Goal: Complete application form: Complete application form

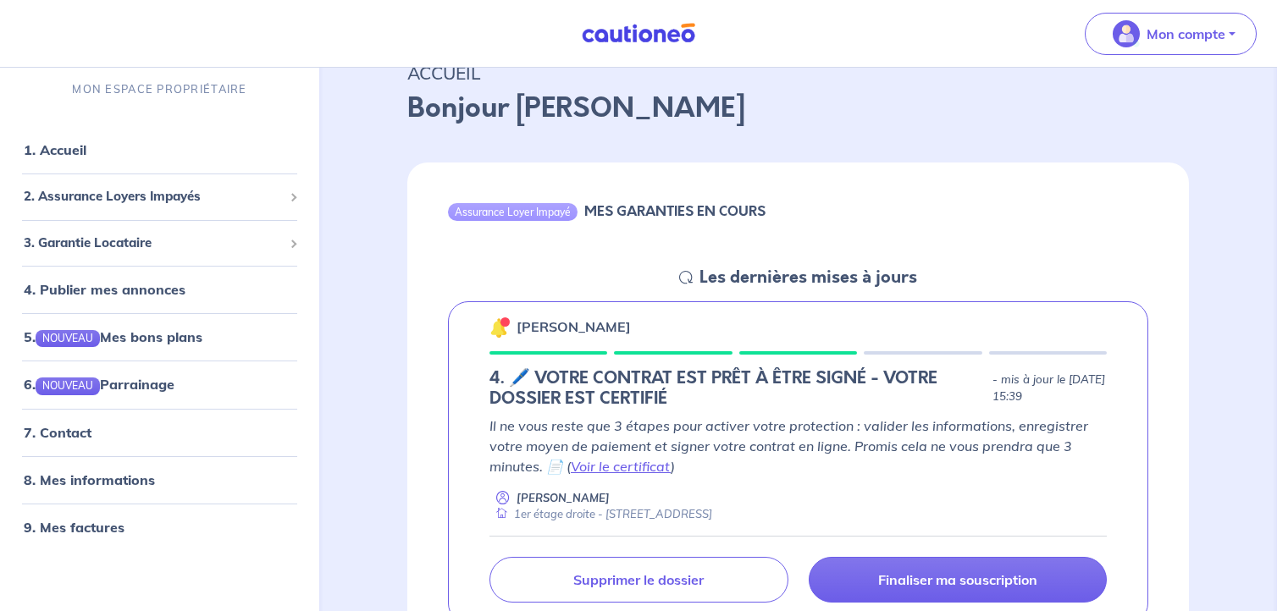
scroll to position [203, 0]
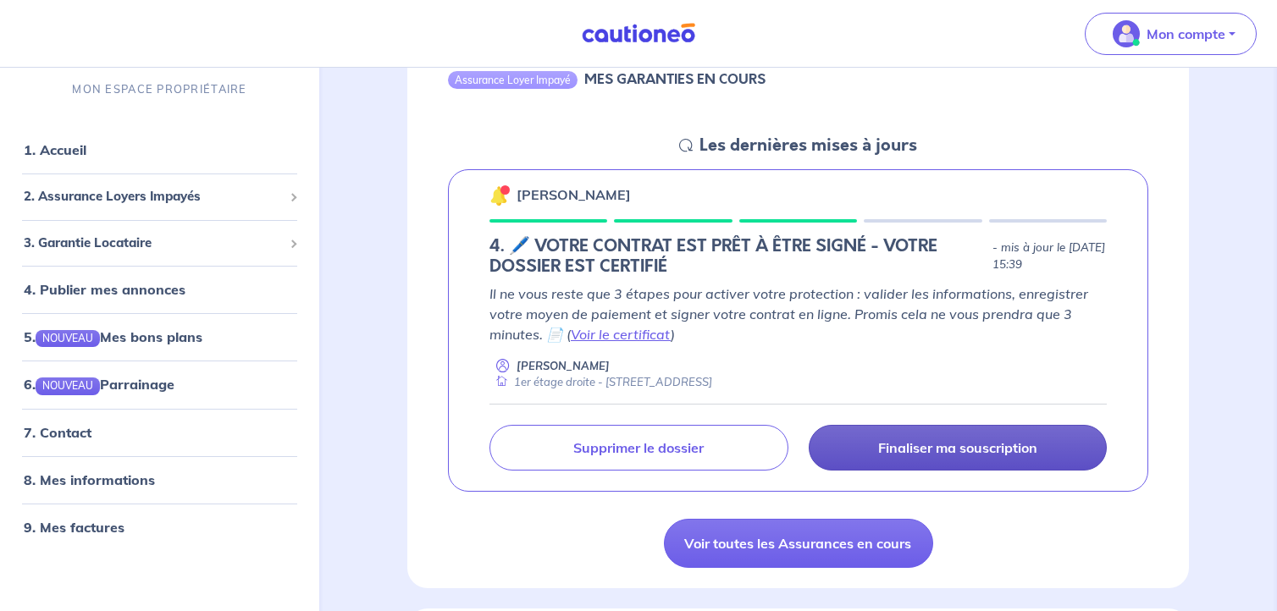
click at [896, 437] on link "Finaliser ma souscription" at bounding box center [958, 448] width 299 height 46
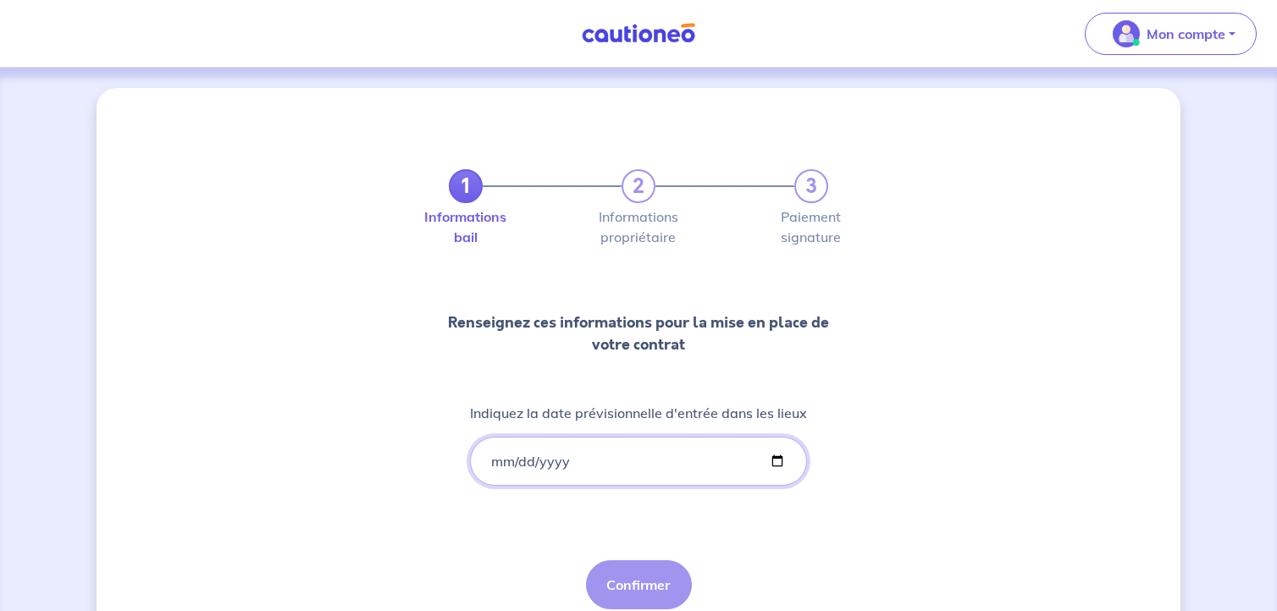
click at [650, 450] on input "Indiquez la date prévisionnelle d'entrée dans les lieux" at bounding box center [638, 461] width 337 height 49
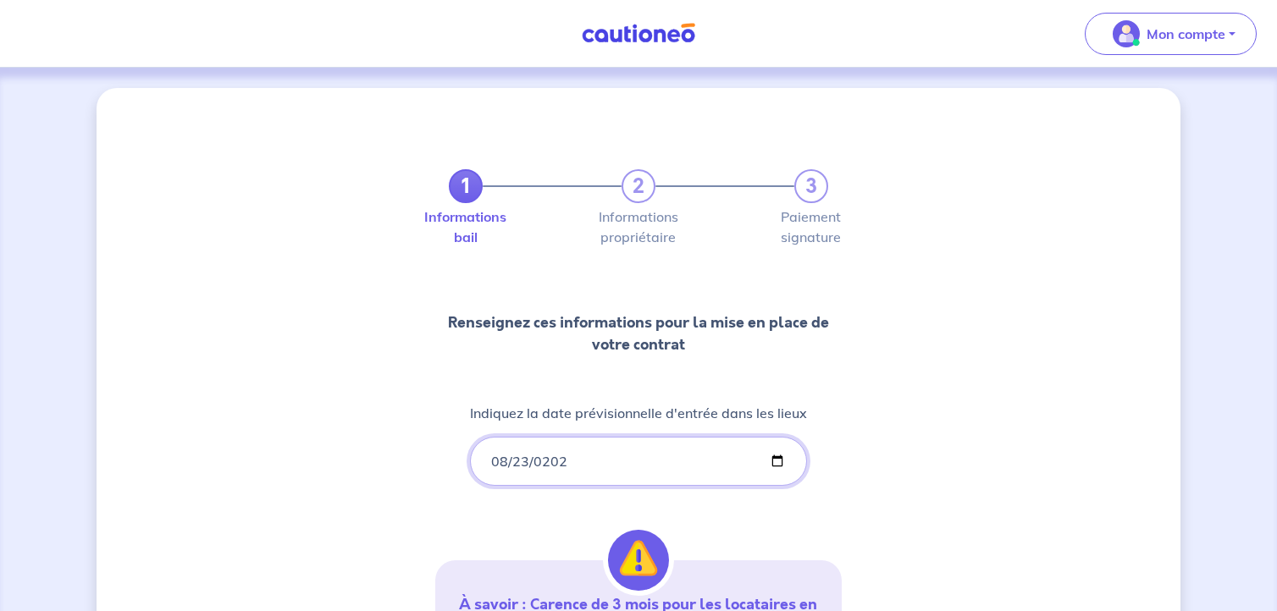
type input "[DATE]"
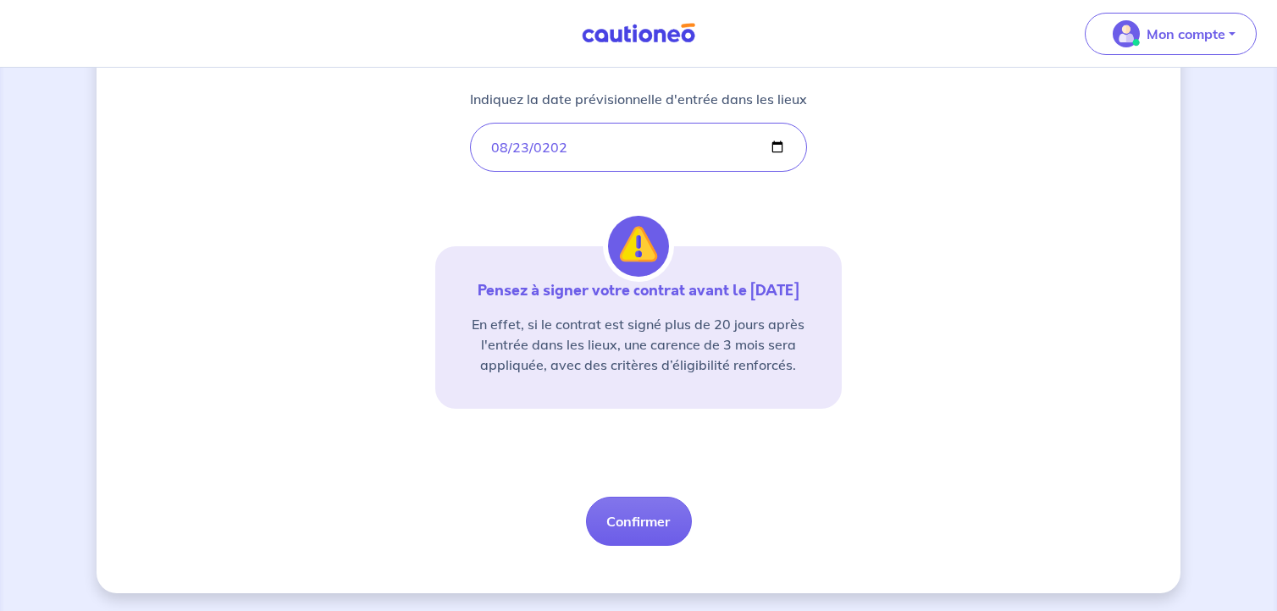
scroll to position [315, 0]
click at [635, 509] on button "Confirmer" at bounding box center [639, 520] width 106 height 49
select select "FR"
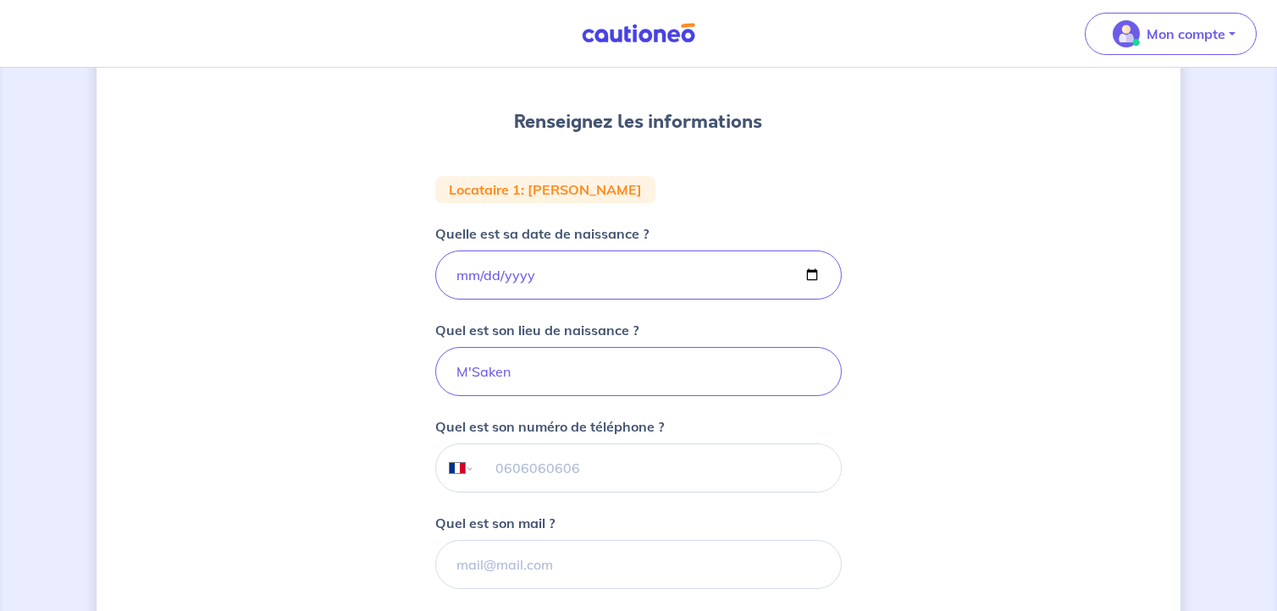
scroll to position [305, 0]
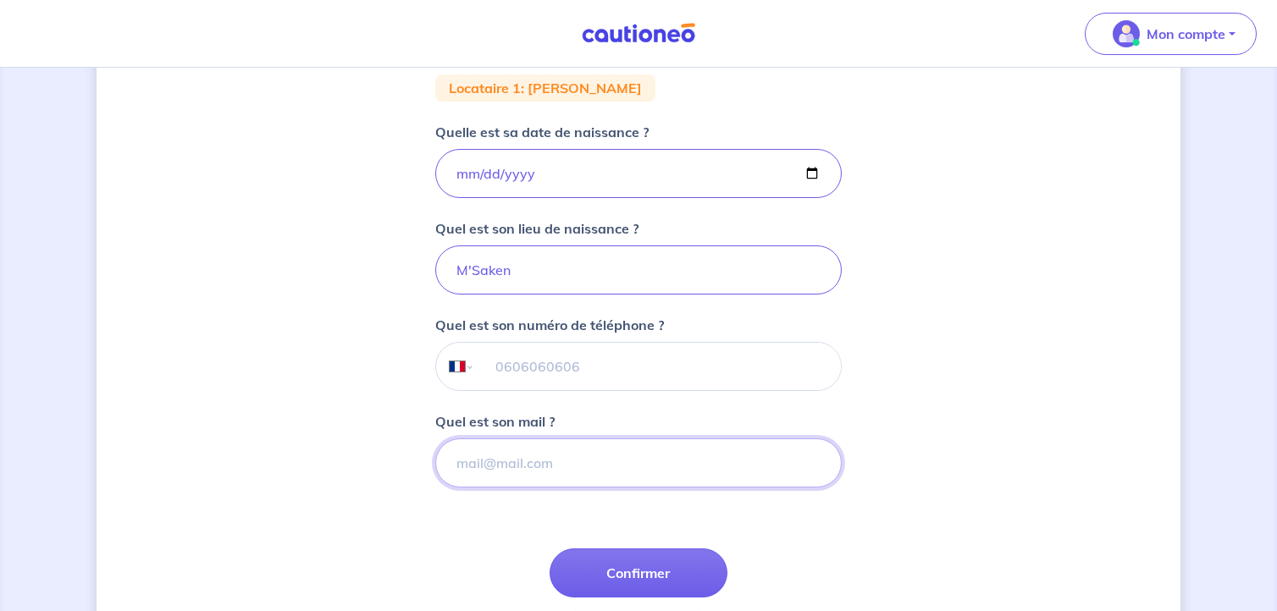
click at [579, 450] on input "Quel est son mail ?" at bounding box center [638, 463] width 406 height 49
type input "H"
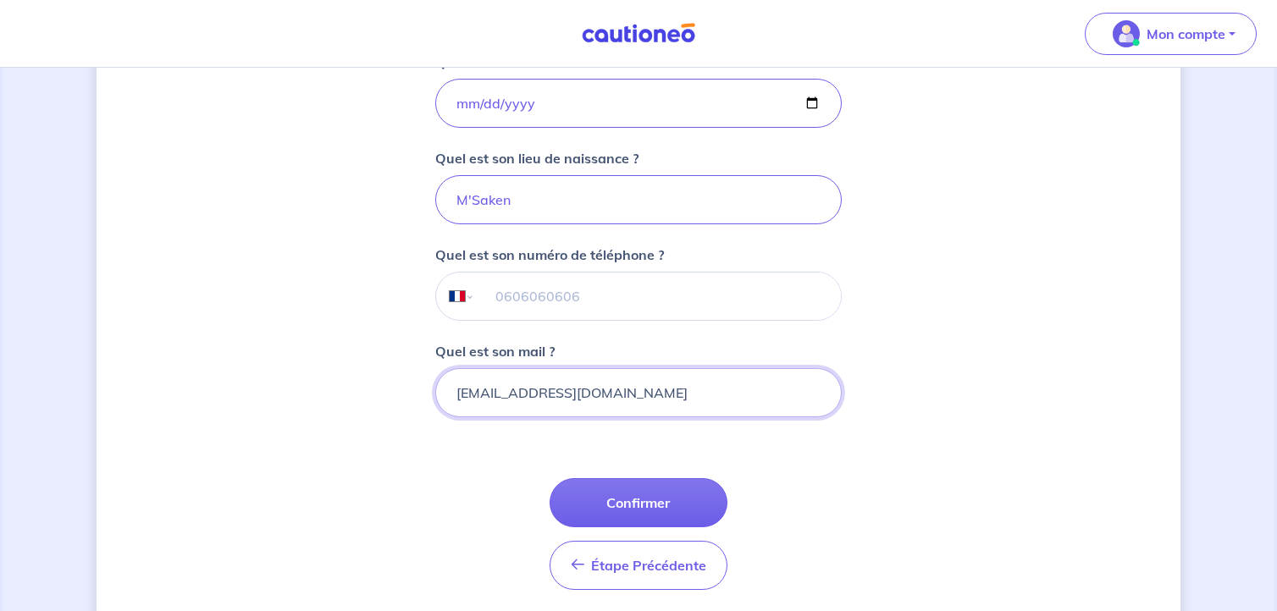
scroll to position [406, 0]
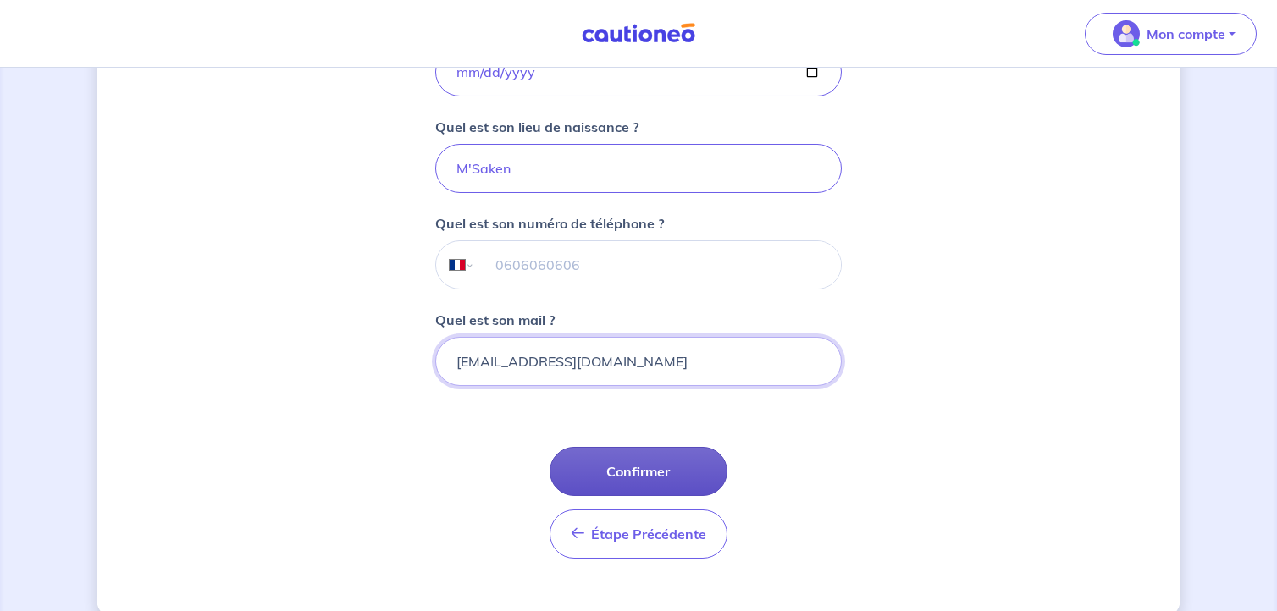
type input "[EMAIL_ADDRESS][DOMAIN_NAME]"
click at [678, 470] on button "Confirmer" at bounding box center [639, 471] width 178 height 49
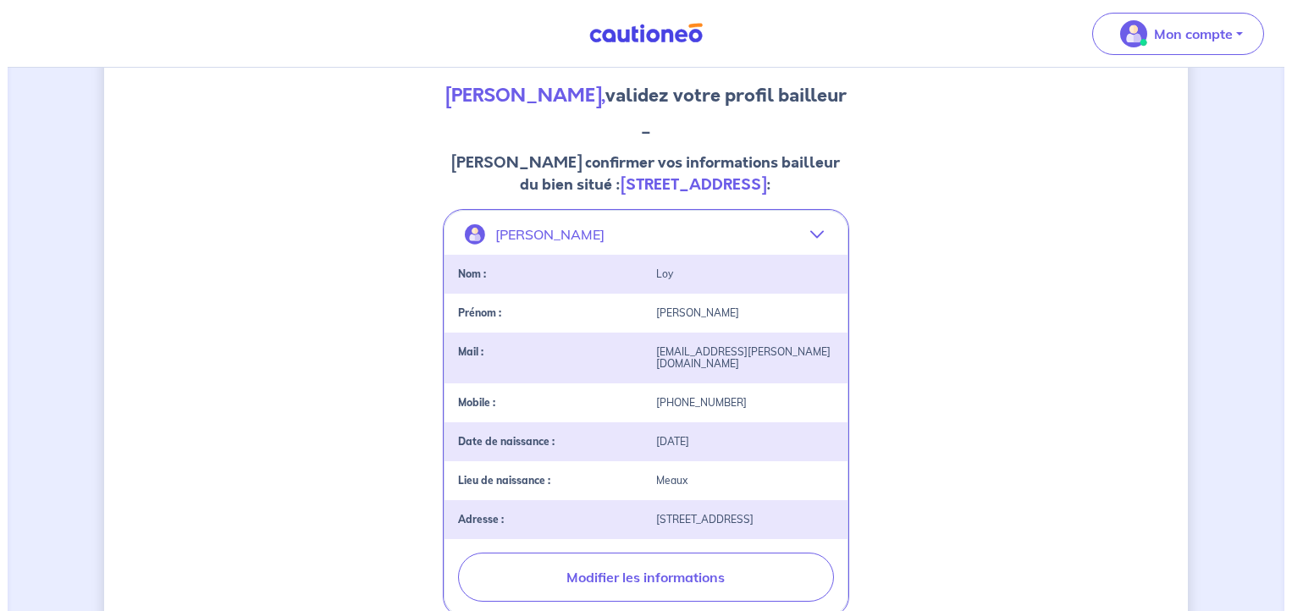
scroll to position [203, 0]
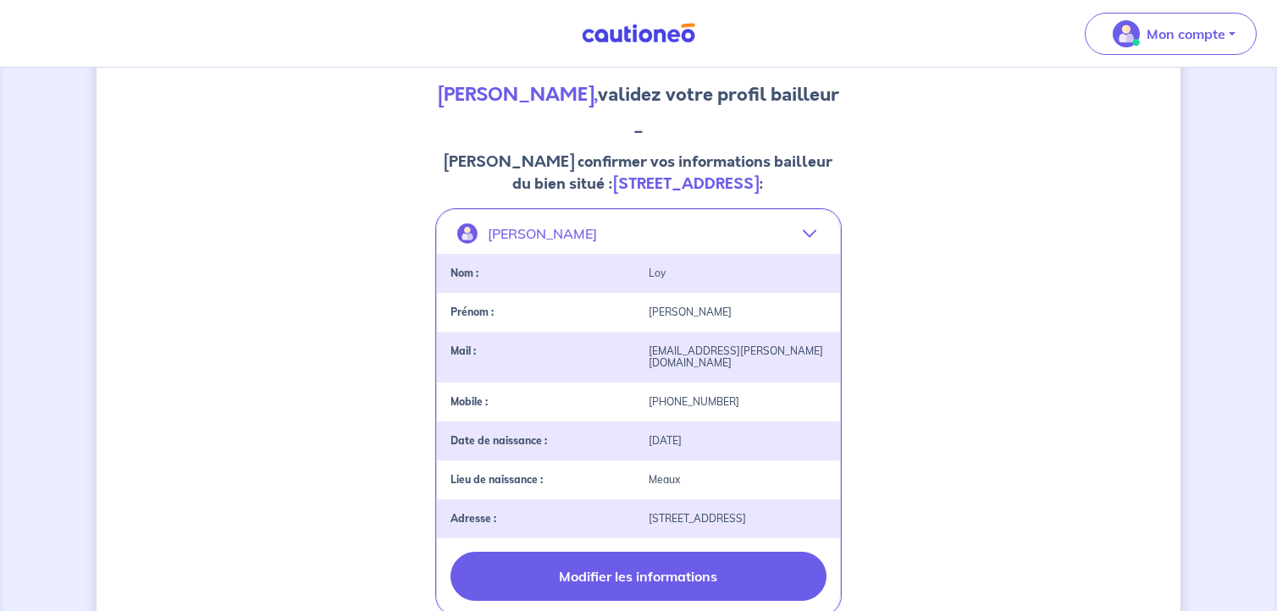
click at [660, 577] on button "Modifier les informations" at bounding box center [638, 576] width 376 height 49
select select "FR"
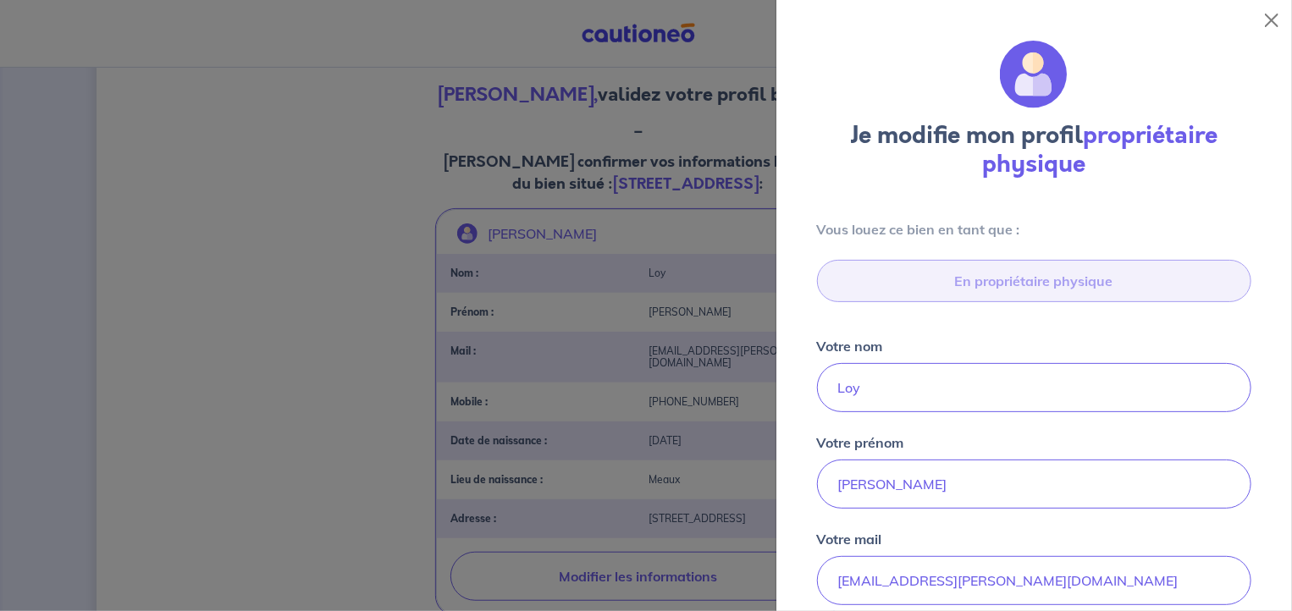
type input "[STREET_ADDRESS]"
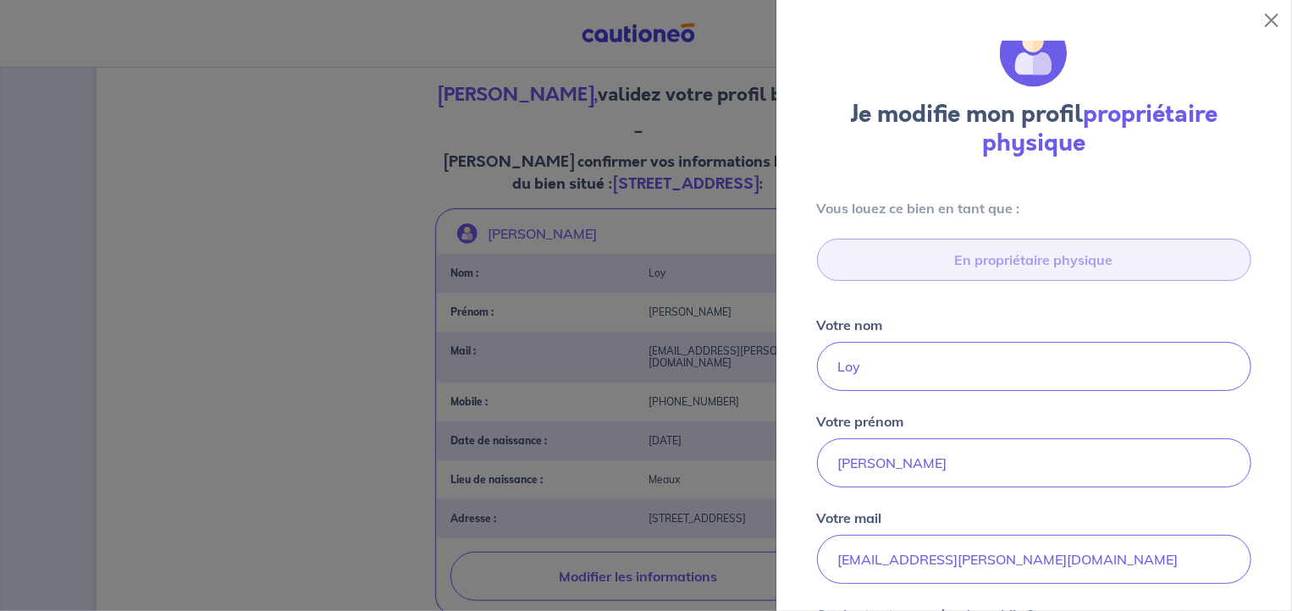
scroll to position [123, 0]
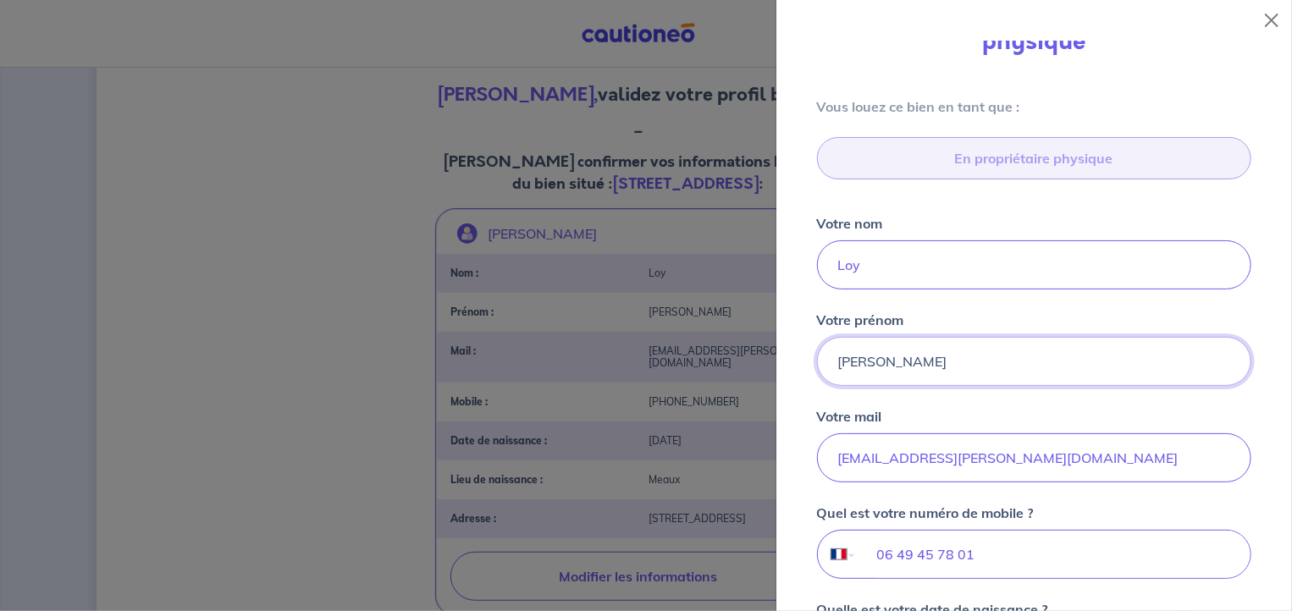
click at [910, 353] on input "[PERSON_NAME]" at bounding box center [1034, 361] width 434 height 49
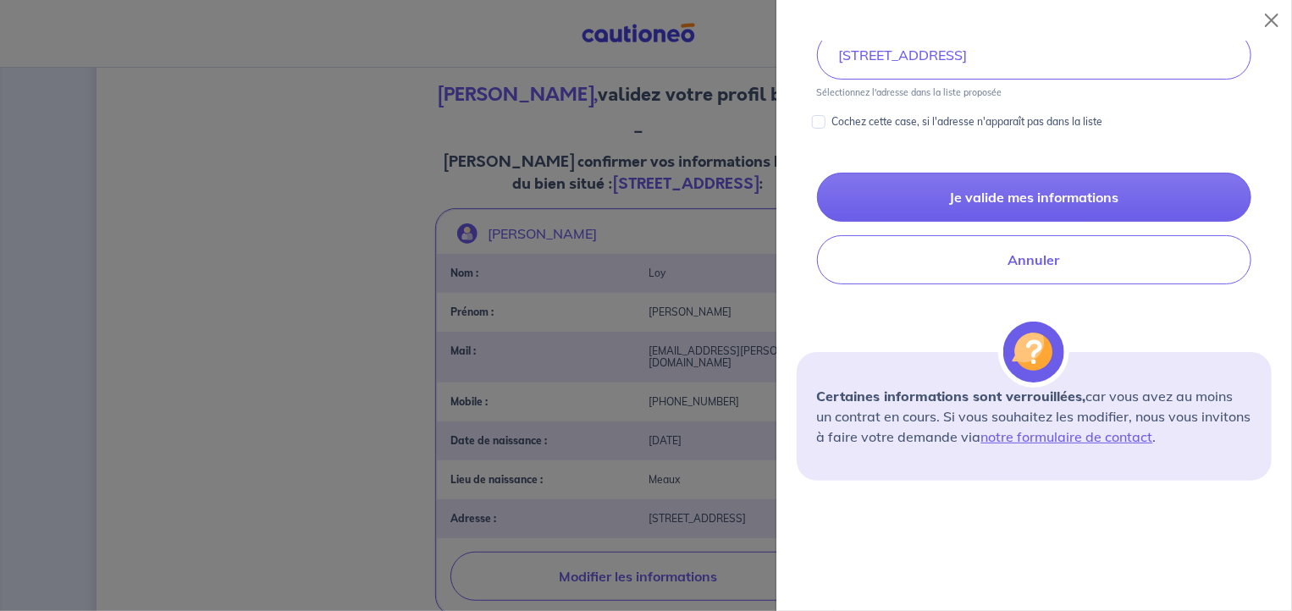
scroll to position [804, 0]
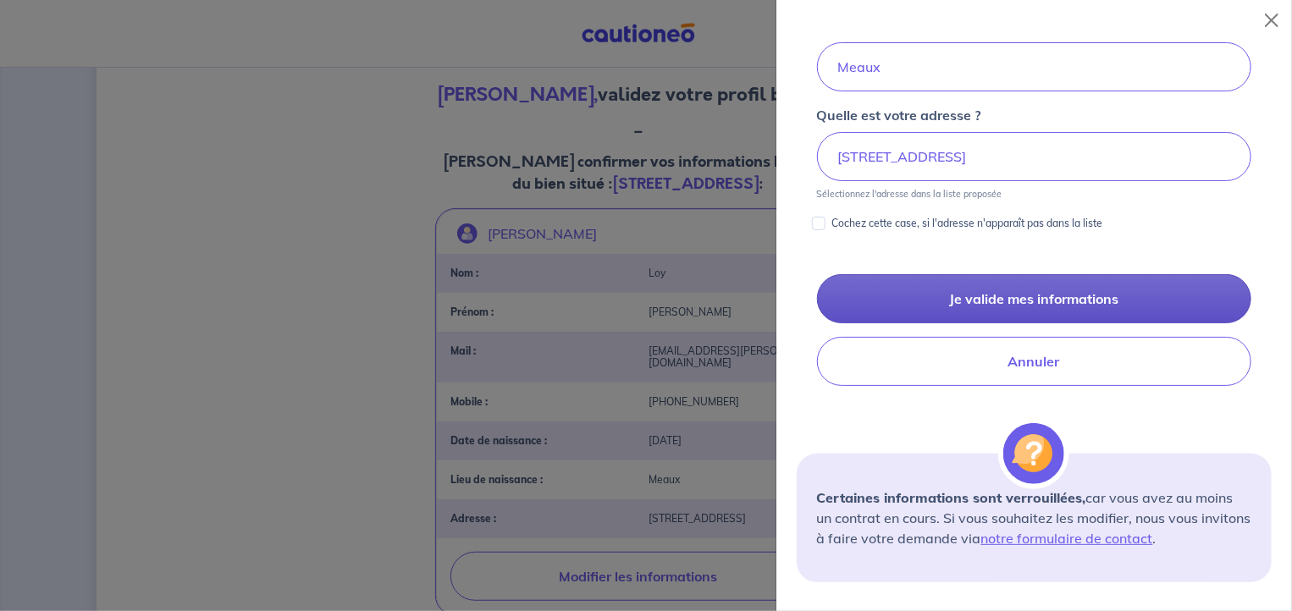
click at [1063, 290] on button "Je valide mes informations" at bounding box center [1034, 298] width 434 height 49
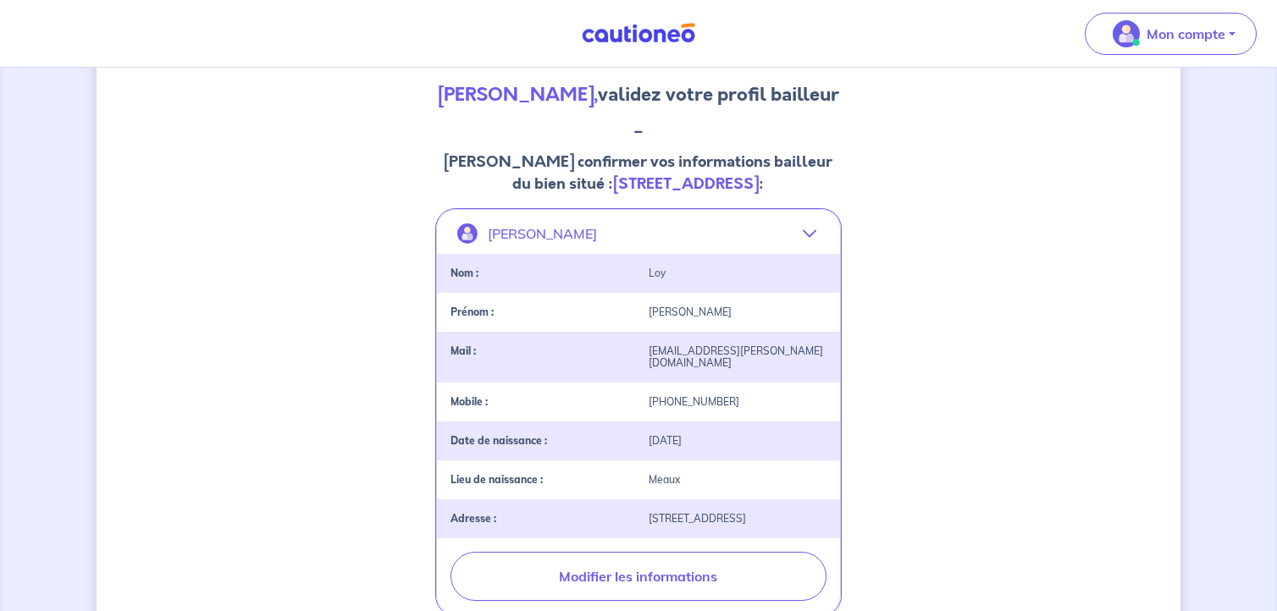
scroll to position [278, 0]
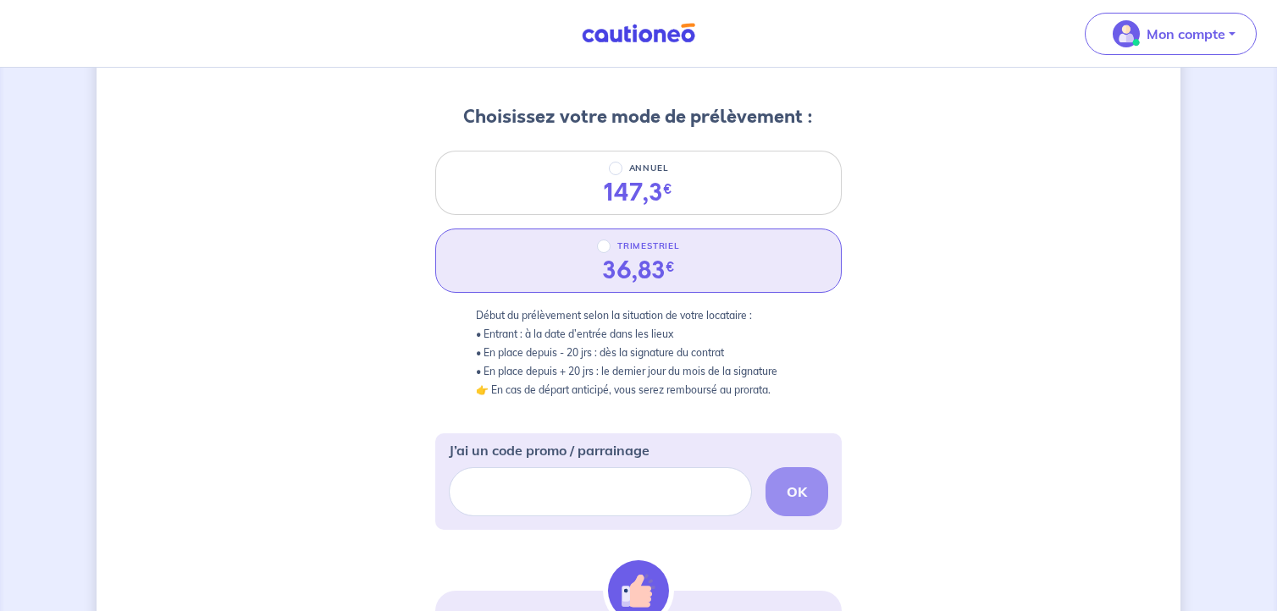
scroll to position [203, 0]
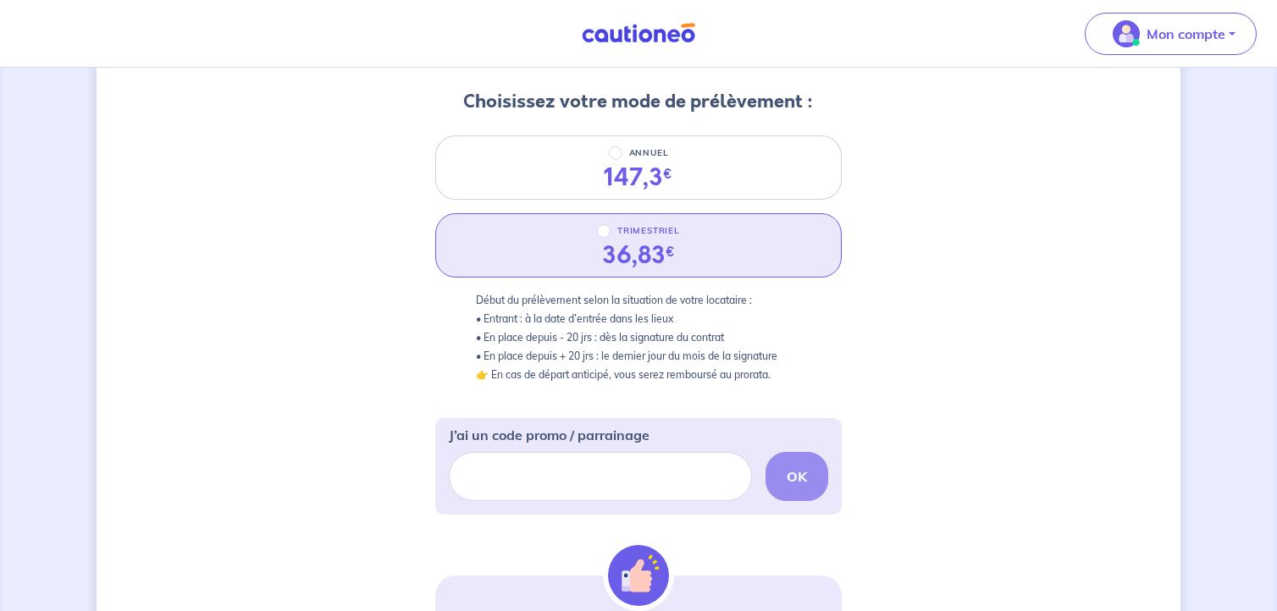
click at [629, 235] on p "TRIMESTRIEL" at bounding box center [648, 231] width 63 height 20
radio input "true"
click at [611, 235] on input "TRIMESTRIEL" at bounding box center [604, 231] width 14 height 14
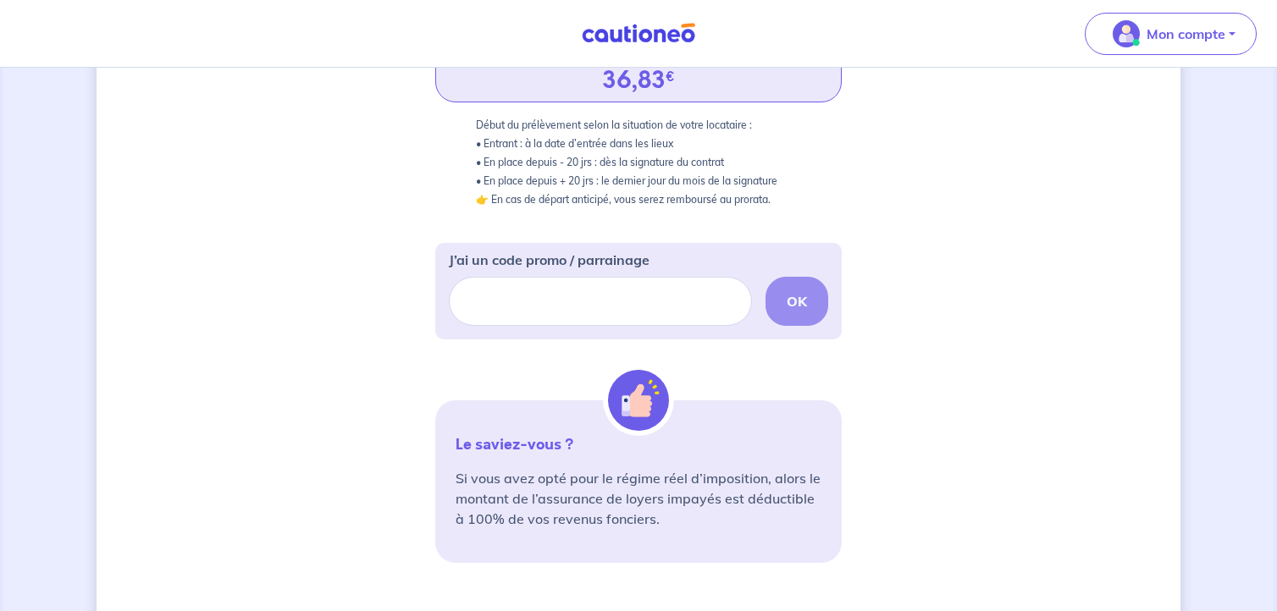
scroll to position [406, 0]
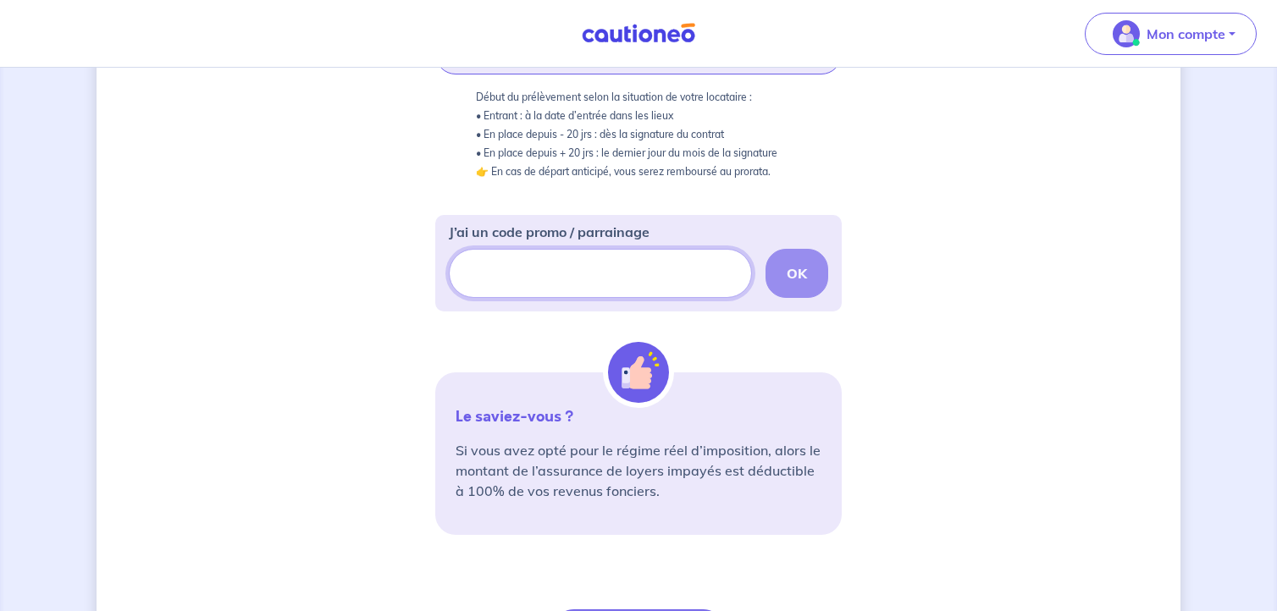
click at [494, 281] on input "J’ai un code promo / parrainage" at bounding box center [600, 273] width 303 height 49
type input "CAU01"
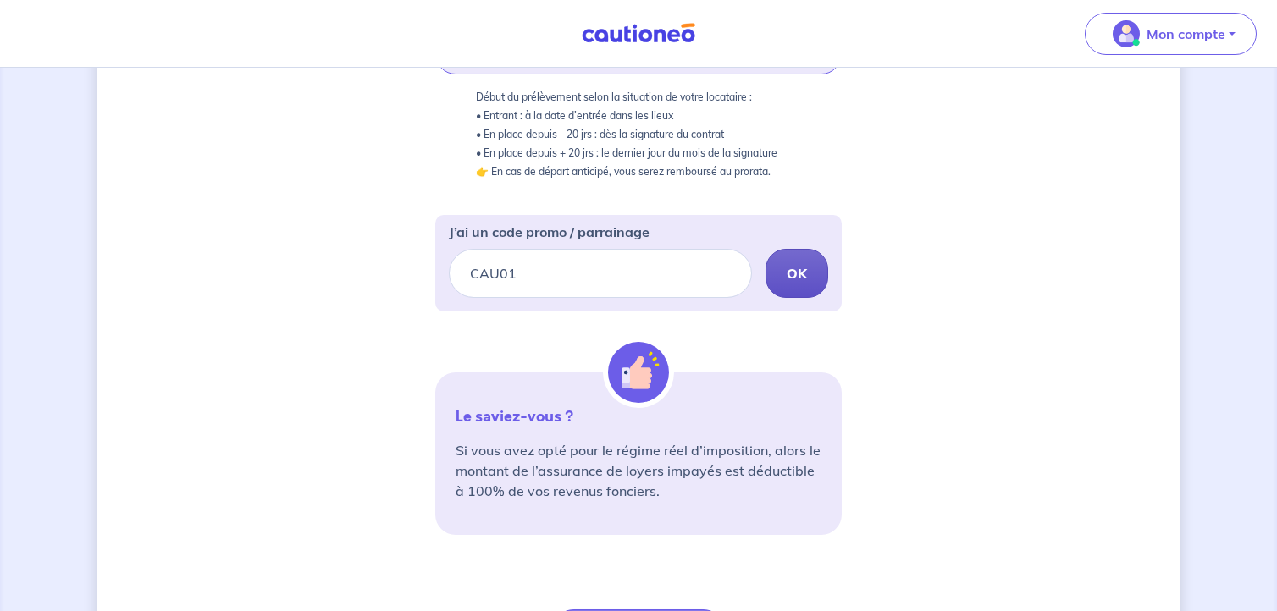
click at [805, 261] on button "OK" at bounding box center [796, 273] width 63 height 49
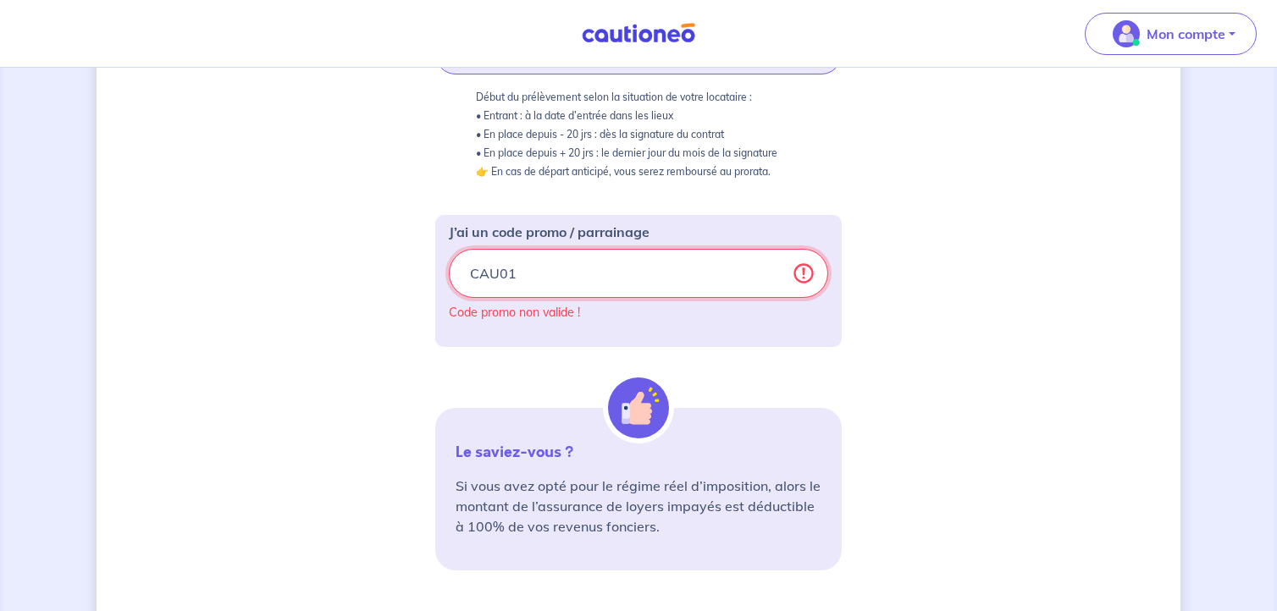
drag, startPoint x: 572, startPoint y: 274, endPoint x: 454, endPoint y: 261, distance: 119.3
click at [454, 261] on input "CAU01" at bounding box center [638, 273] width 379 height 49
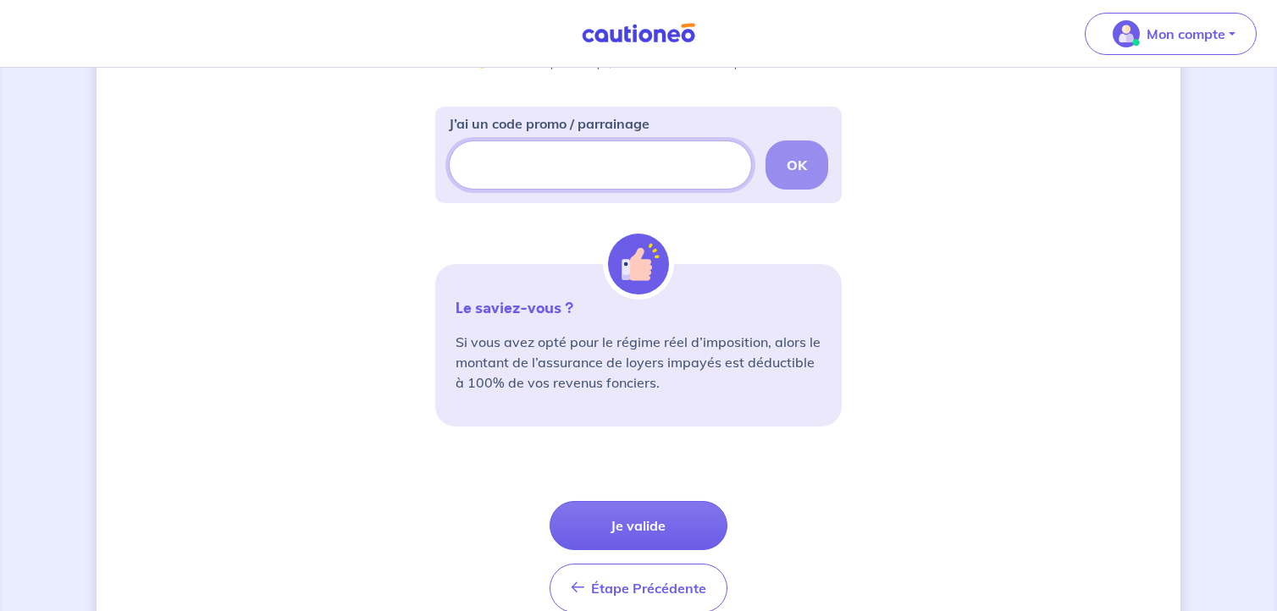
scroll to position [595, 0]
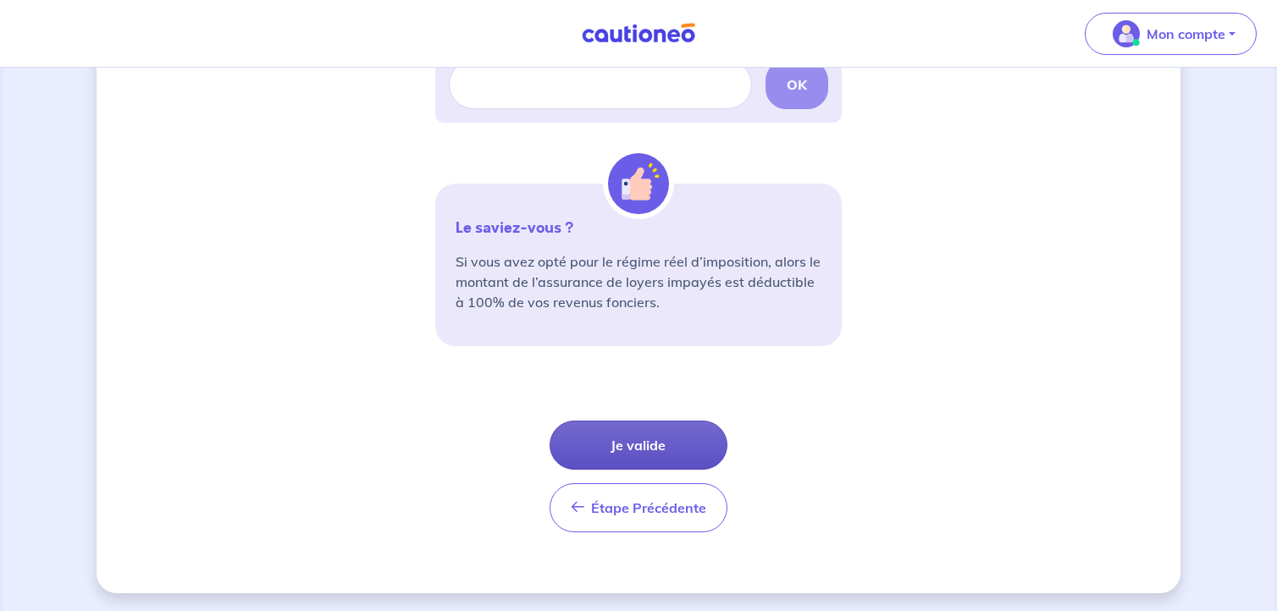
click at [638, 435] on button "Je valide" at bounding box center [639, 445] width 178 height 49
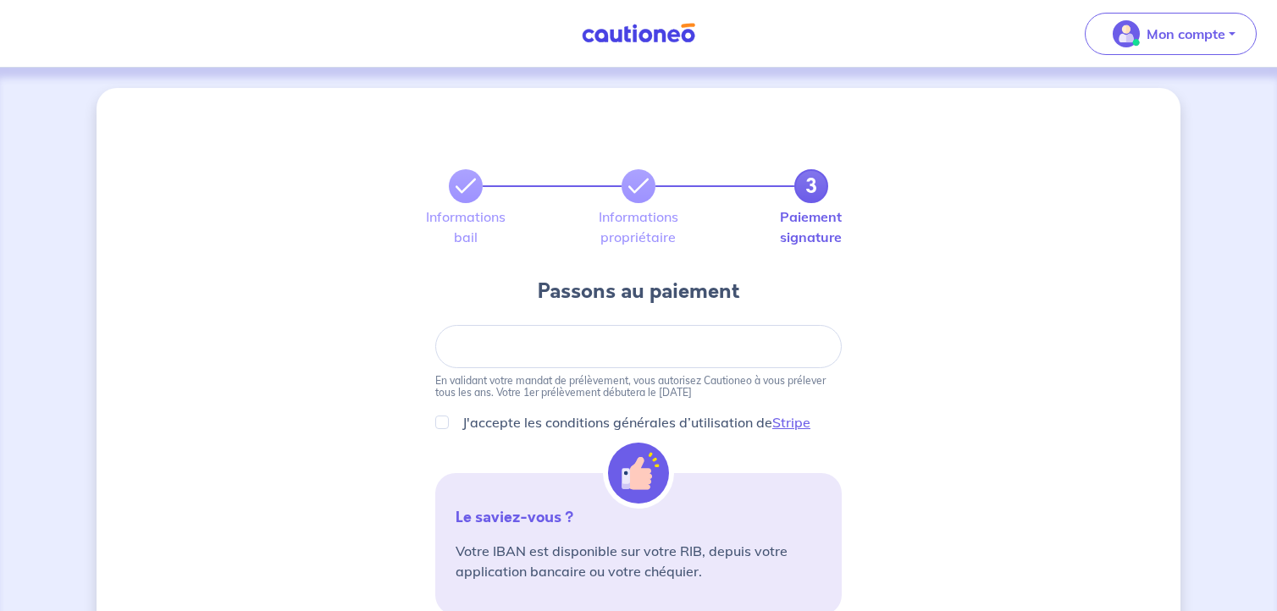
scroll to position [102, 0]
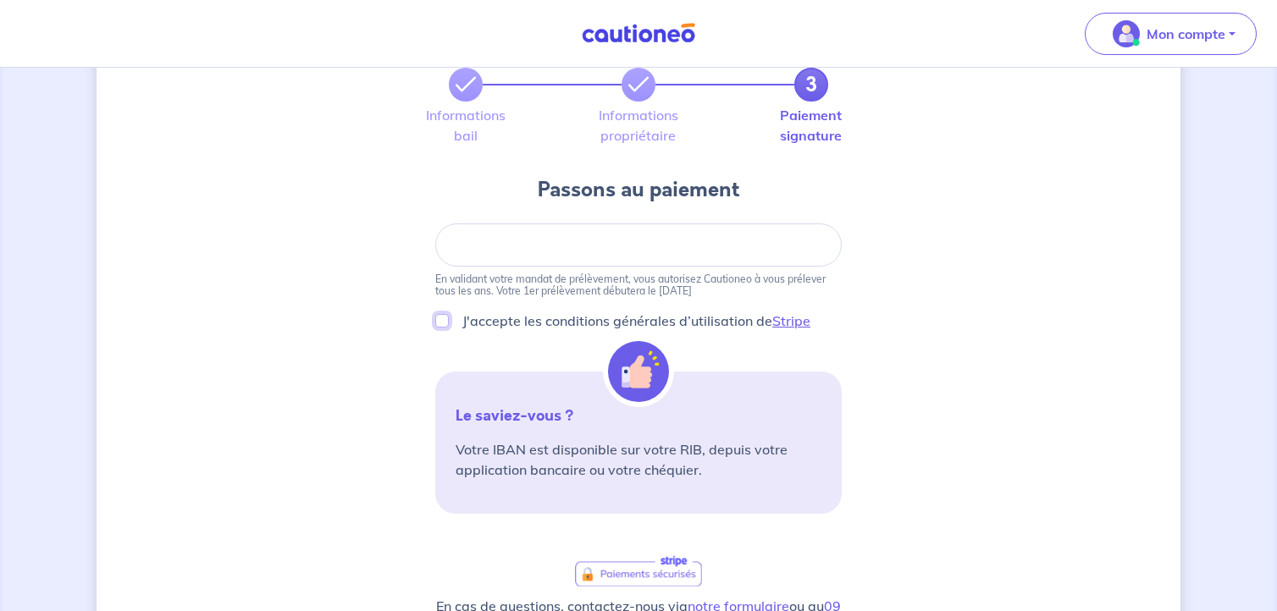
click at [439, 322] on input "J'accepte les conditions générales d’utilisation de Stripe" at bounding box center [442, 321] width 14 height 14
checkbox input "true"
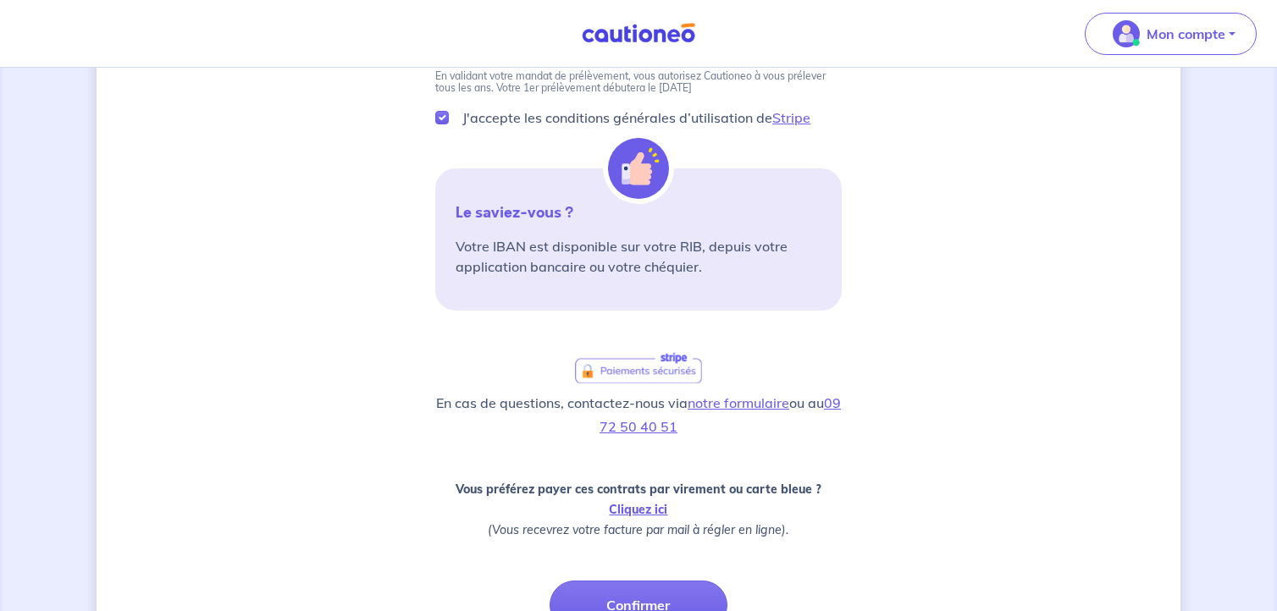
scroll to position [406, 0]
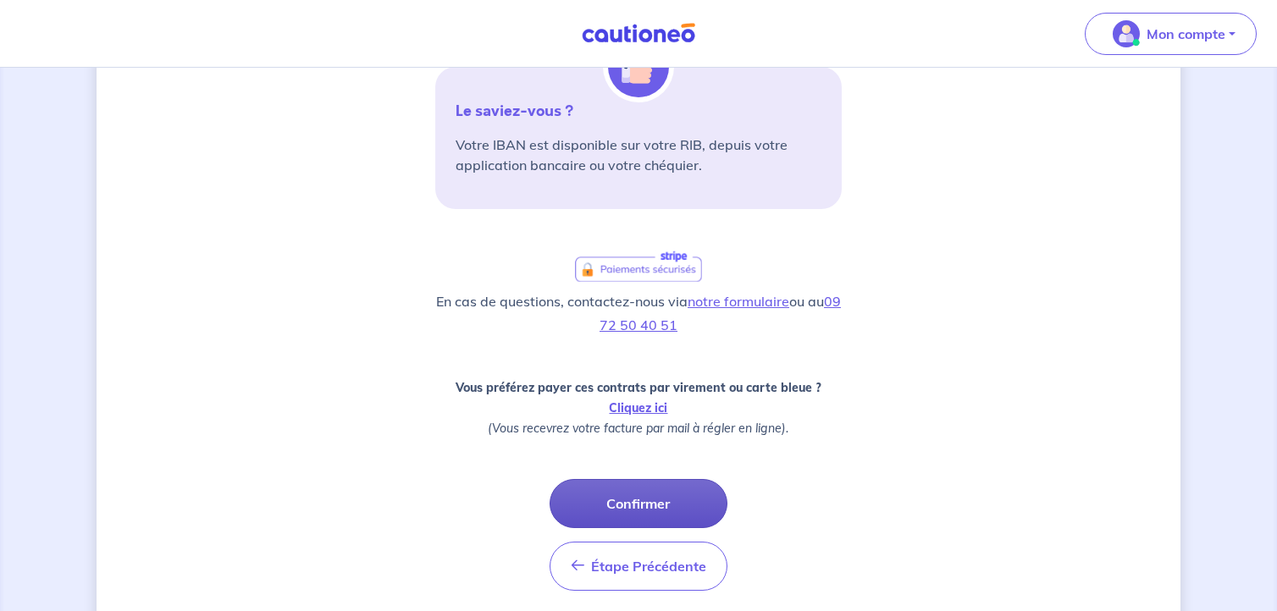
click at [691, 509] on button "Confirmer" at bounding box center [639, 503] width 178 height 49
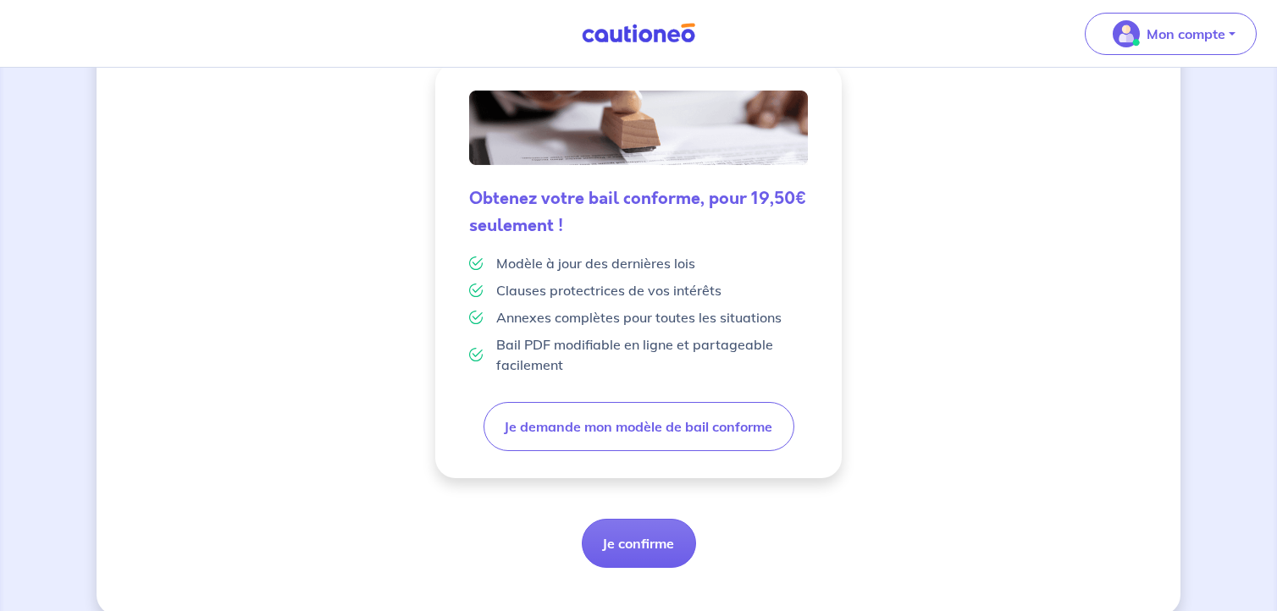
scroll to position [454, 0]
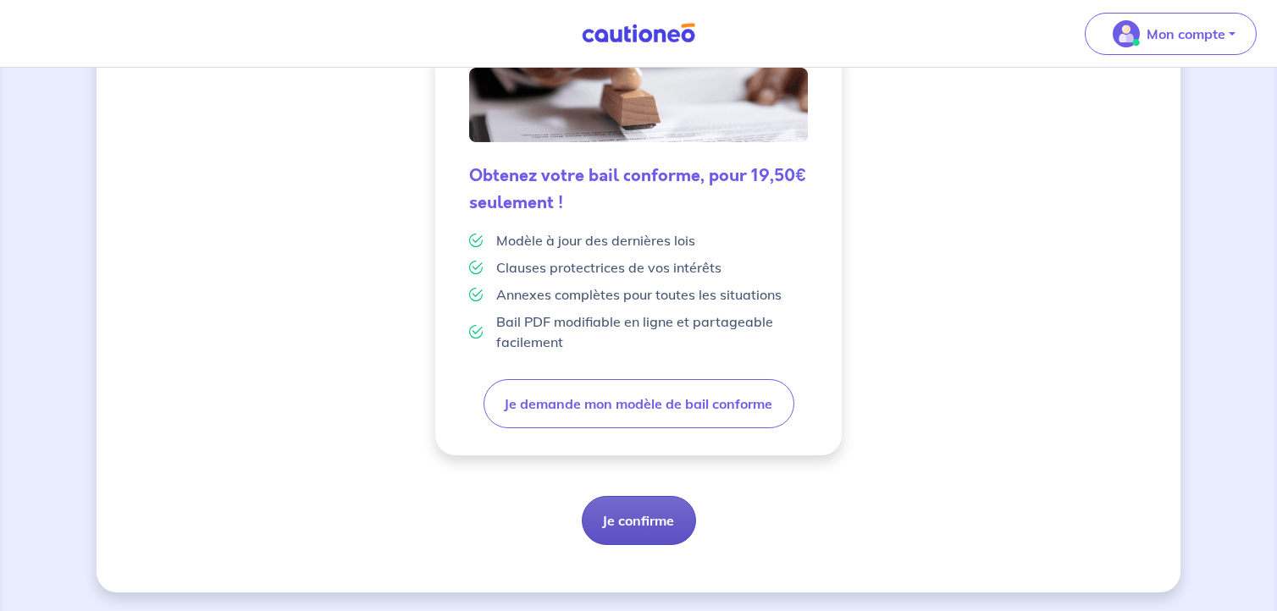
click at [630, 518] on button "Je confirme" at bounding box center [639, 520] width 114 height 49
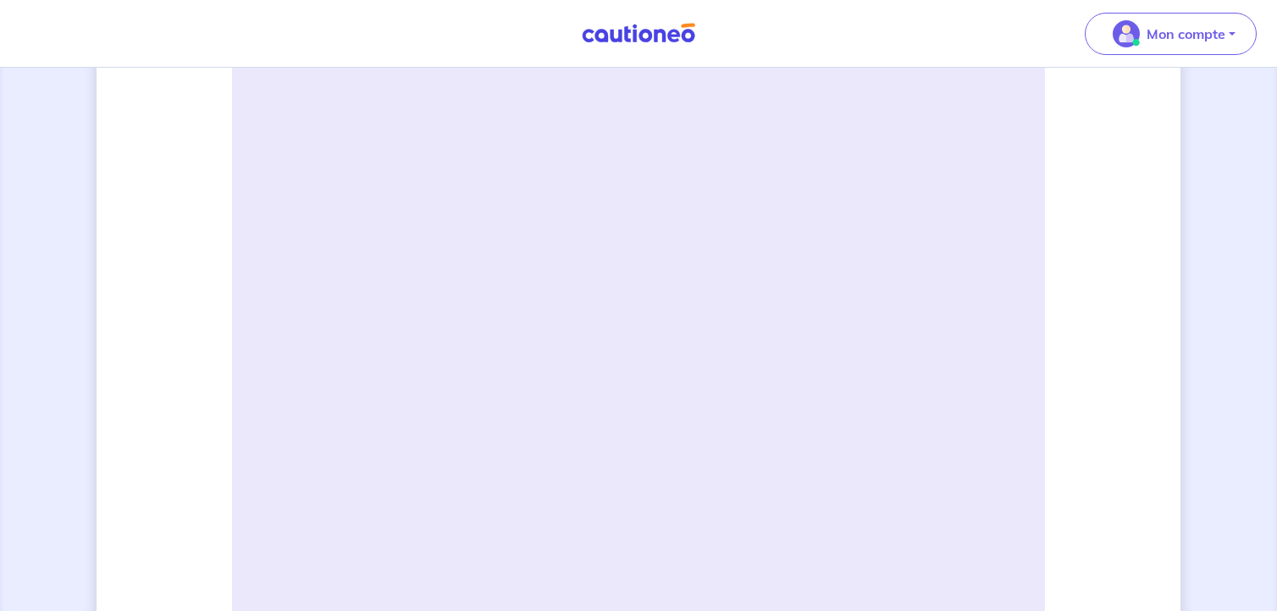
scroll to position [305, 0]
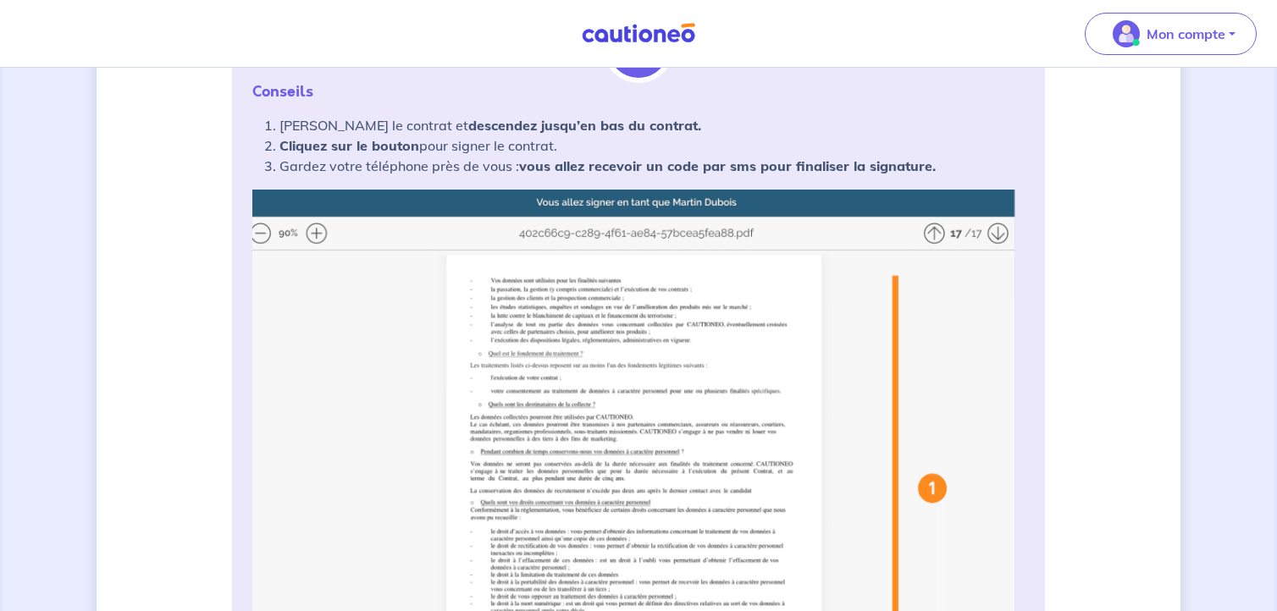
click at [317, 231] on img at bounding box center [638, 526] width 772 height 672
click at [312, 226] on img at bounding box center [638, 526] width 772 height 672
click at [314, 234] on img at bounding box center [638, 526] width 772 height 672
click at [653, 382] on img at bounding box center [638, 526] width 772 height 672
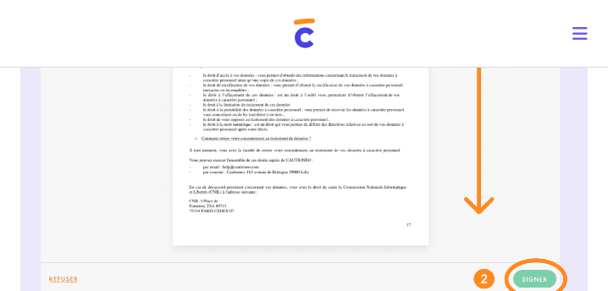
scroll to position [456, 0]
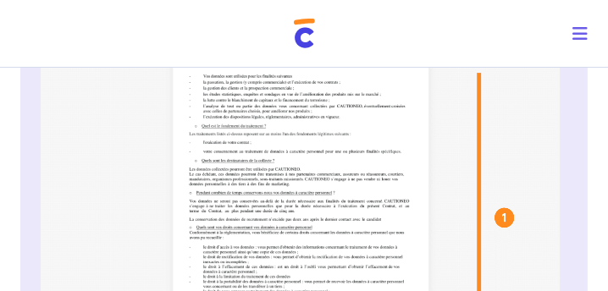
drag, startPoint x: 581, startPoint y: 36, endPoint x: 585, endPoint y: 92, distance: 56.9
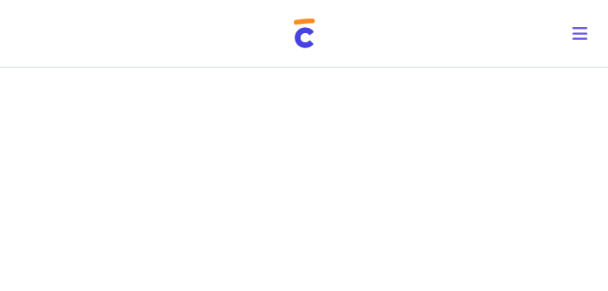
scroll to position [1618, 0]
click at [576, 30] on icon "Toggle navigation" at bounding box center [579, 33] width 15 height 17
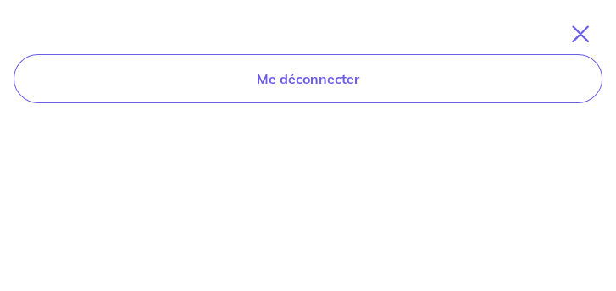
click at [576, 32] on icon "Toggle navigation" at bounding box center [580, 33] width 17 height 17
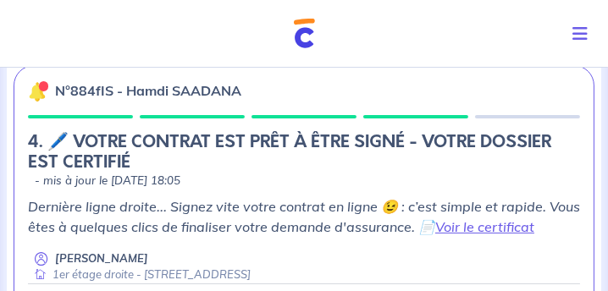
scroll to position [290, 0]
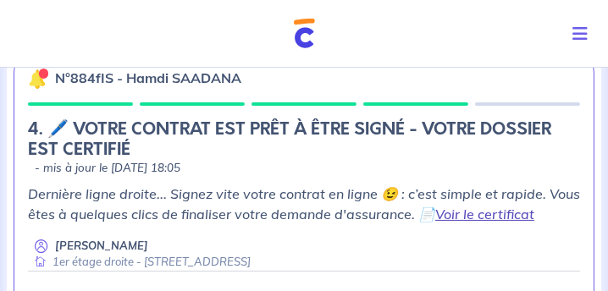
click at [495, 217] on link "Voir le certificat" at bounding box center [484, 214] width 99 height 17
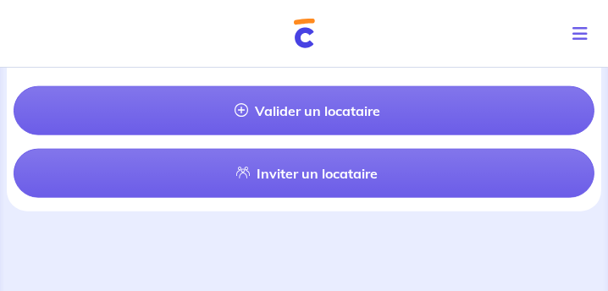
scroll to position [2191, 0]
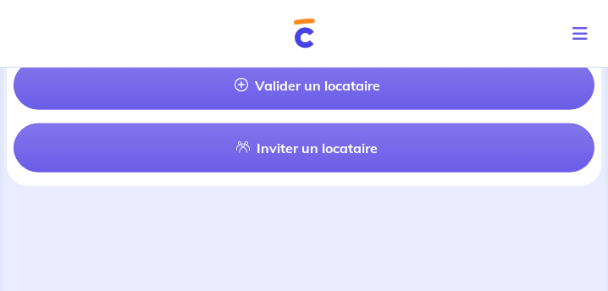
click at [574, 38] on icon "Toggle navigation" at bounding box center [579, 33] width 15 height 17
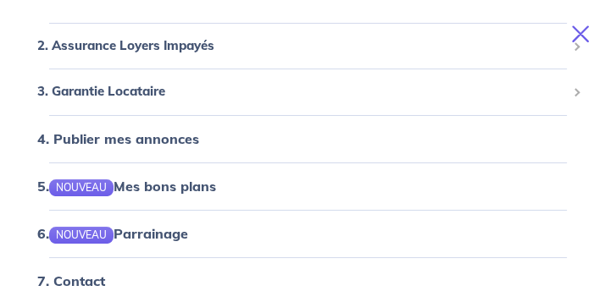
scroll to position [145, 0]
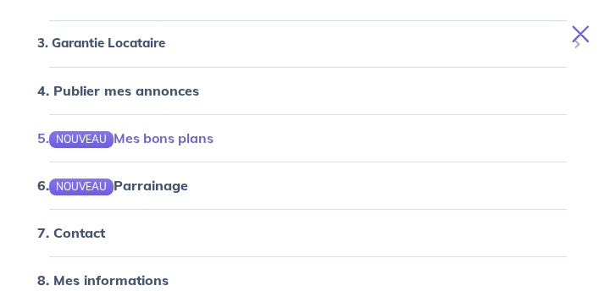
click at [207, 141] on link "5. NOUVEAU Mes bons plans" at bounding box center [125, 138] width 176 height 17
